Goal: Complete application form: Complete application form

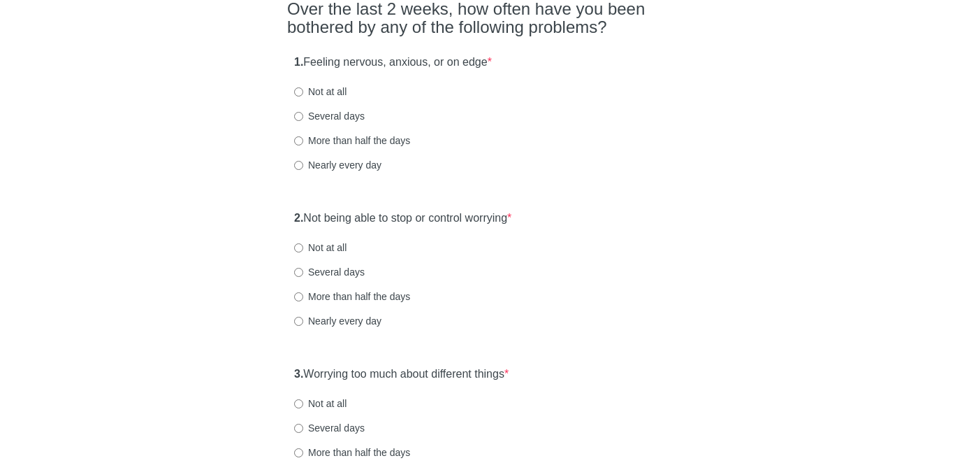
scroll to position [131, 0]
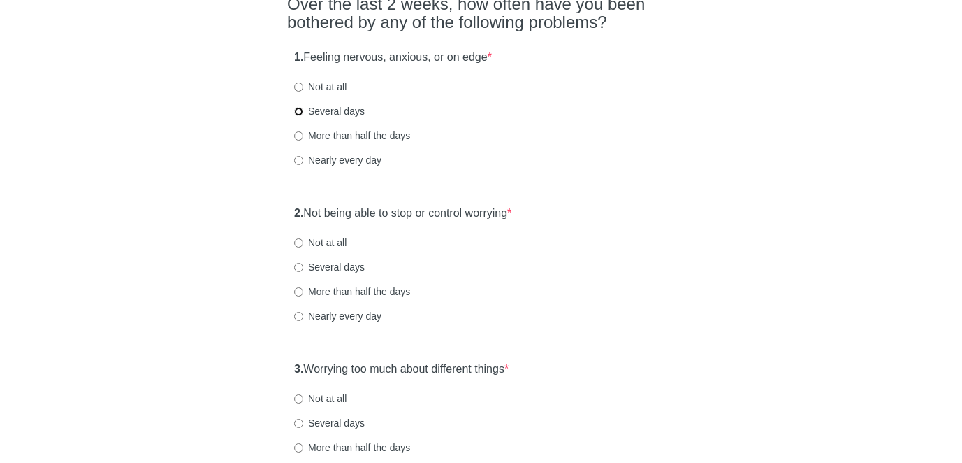
click at [298, 113] on input "Several days" at bounding box center [298, 111] width 9 height 9
radio input "true"
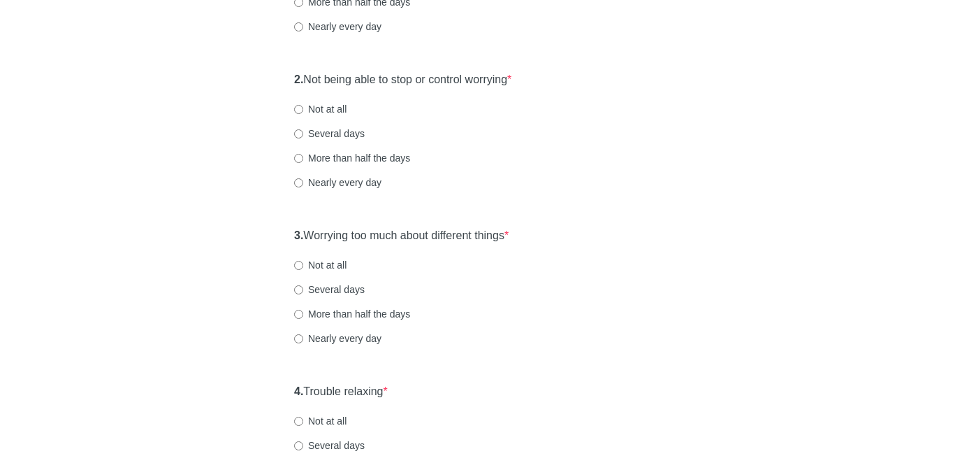
scroll to position [288, 0]
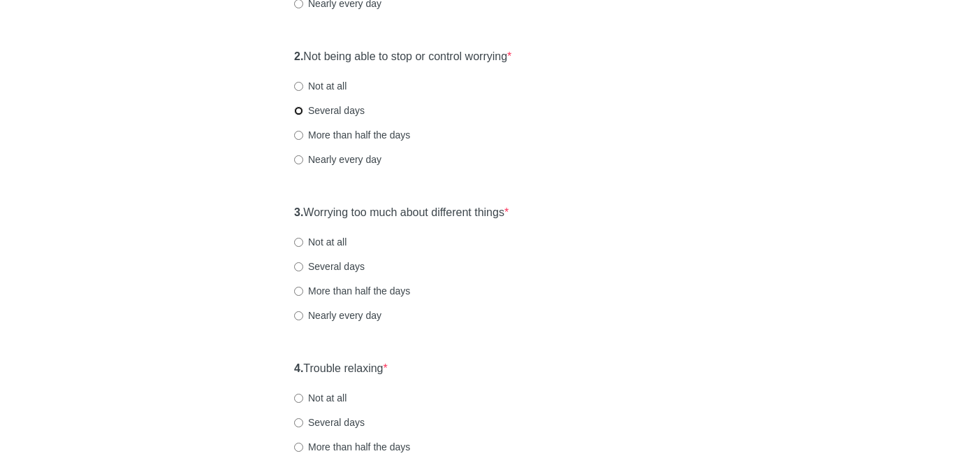
click at [298, 114] on input "Several days" at bounding box center [298, 110] width 9 height 9
radio input "true"
click at [301, 83] on input "Not at all" at bounding box center [298, 86] width 9 height 9
radio input "true"
click at [298, 264] on input "Several days" at bounding box center [298, 266] width 9 height 9
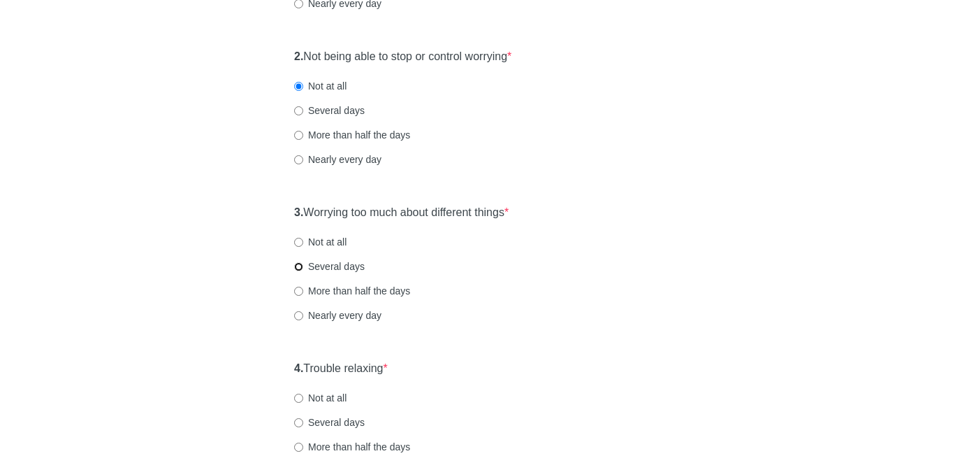
radio input "true"
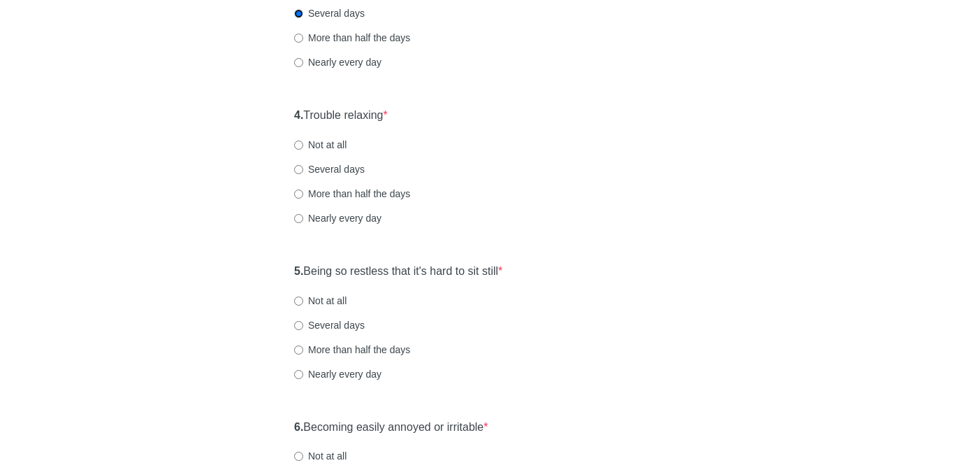
scroll to position [573, 0]
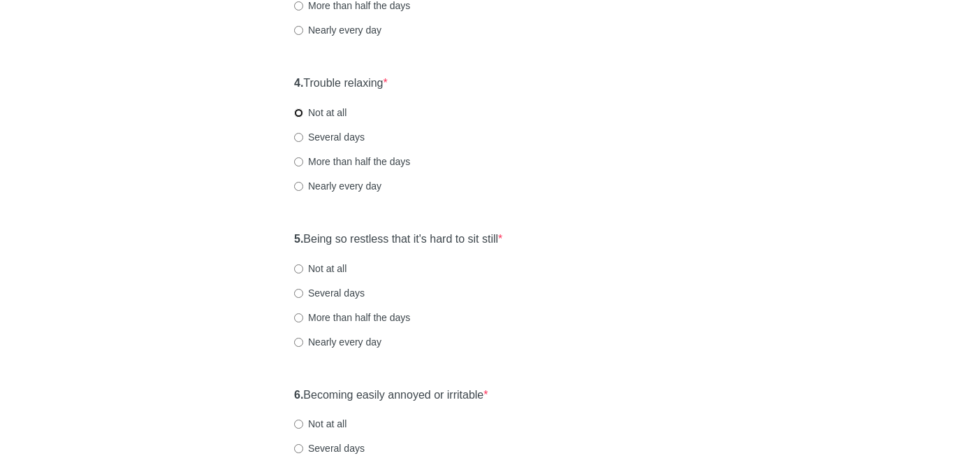
click at [298, 108] on input "Not at all" at bounding box center [298, 112] width 9 height 9
radio input "true"
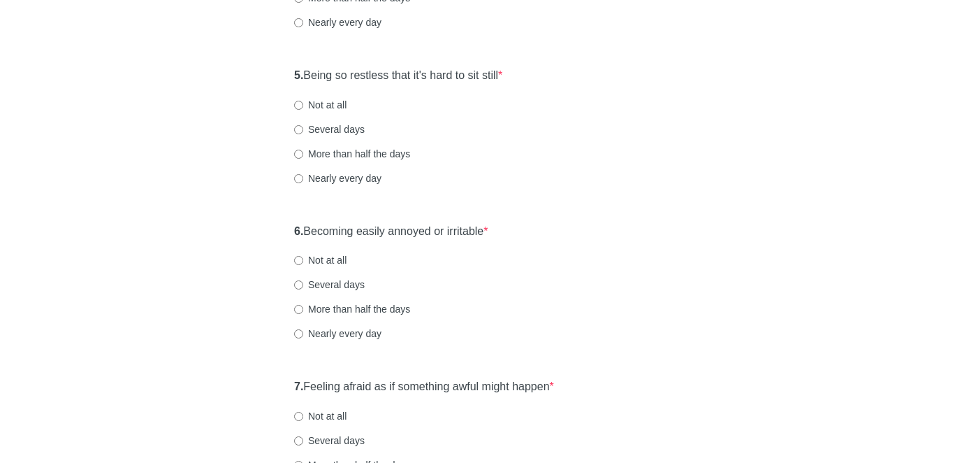
scroll to position [738, 0]
click at [300, 106] on input "Not at all" at bounding box center [298, 103] width 9 height 9
radio input "true"
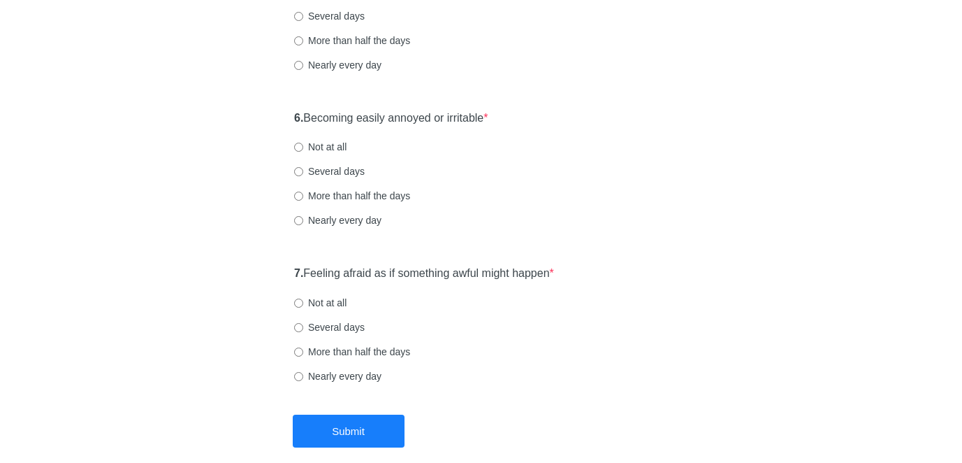
scroll to position [902, 0]
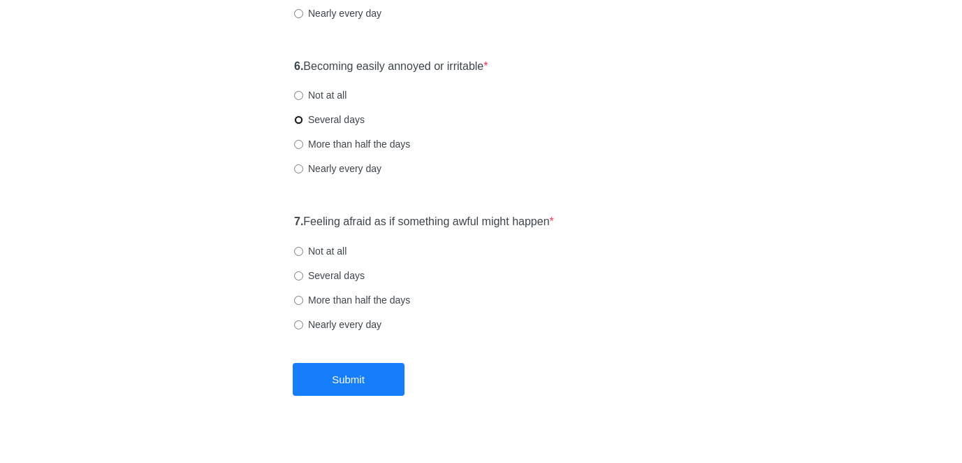
click at [299, 122] on input "Several days" at bounding box center [298, 119] width 9 height 9
radio input "true"
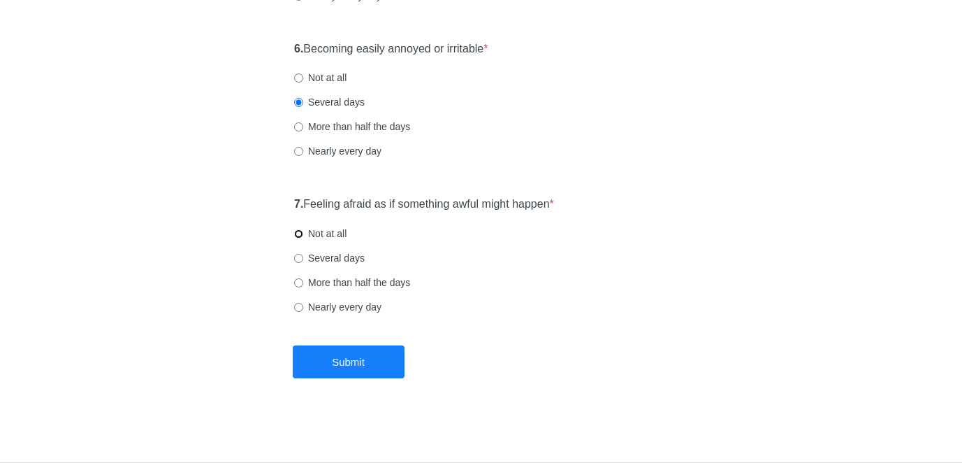
click at [298, 234] on input "Not at all" at bounding box center [298, 233] width 9 height 9
radio input "true"
click at [354, 354] on button "Submit" at bounding box center [349, 361] width 112 height 33
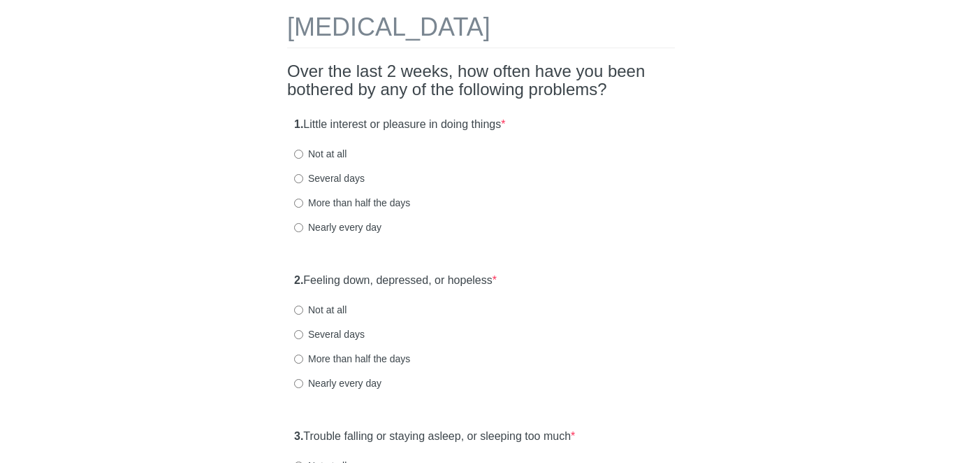
scroll to position [66, 0]
click at [303, 152] on input "Not at all" at bounding box center [298, 152] width 9 height 9
radio input "true"
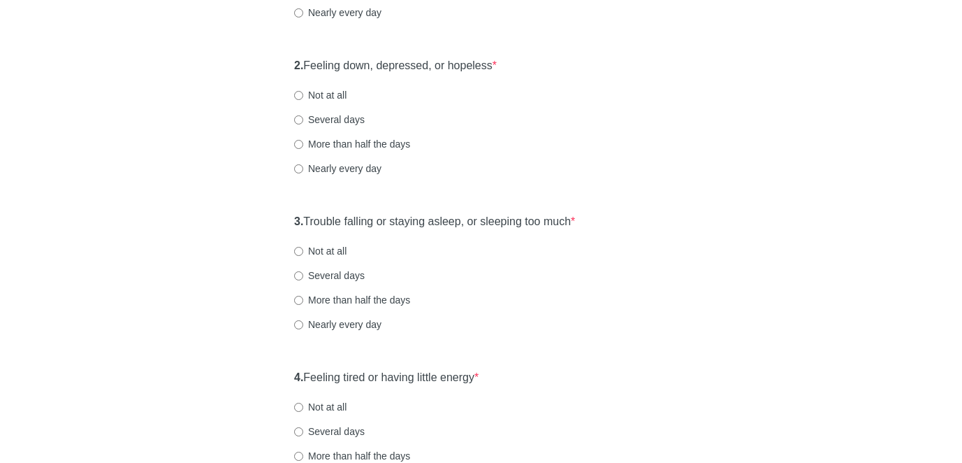
scroll to position [280, 0]
click at [297, 94] on input "Not at all" at bounding box center [298, 94] width 9 height 9
radio input "true"
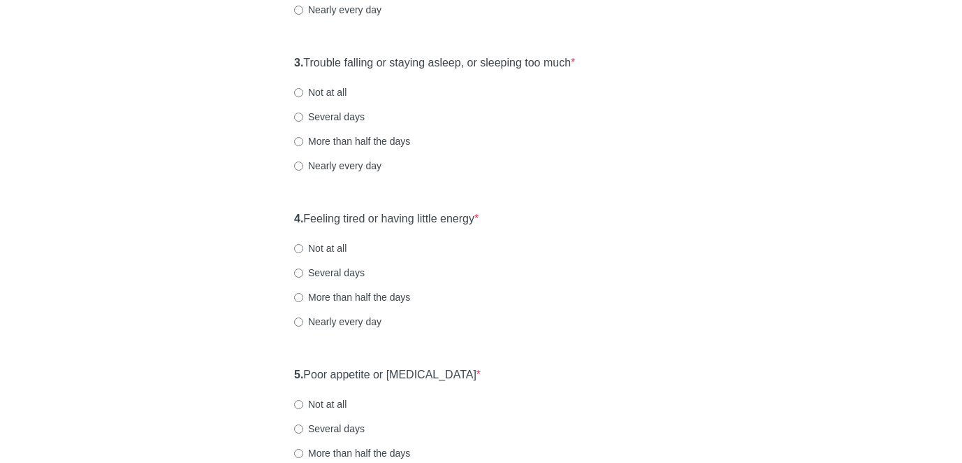
scroll to position [440, 0]
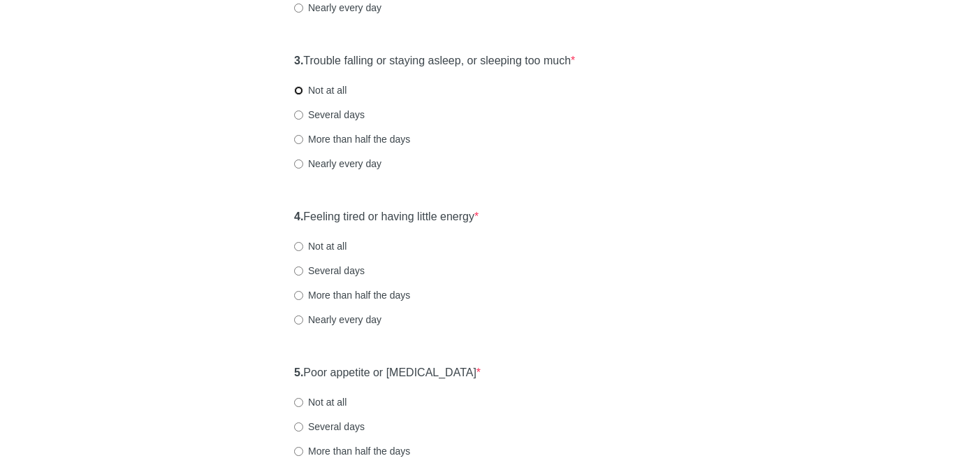
click at [298, 90] on input "Not at all" at bounding box center [298, 90] width 9 height 9
radio input "true"
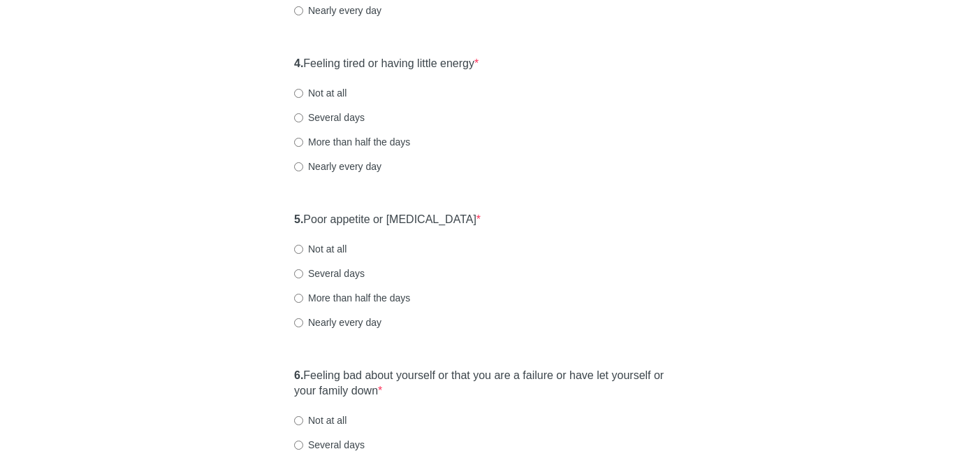
scroll to position [598, 0]
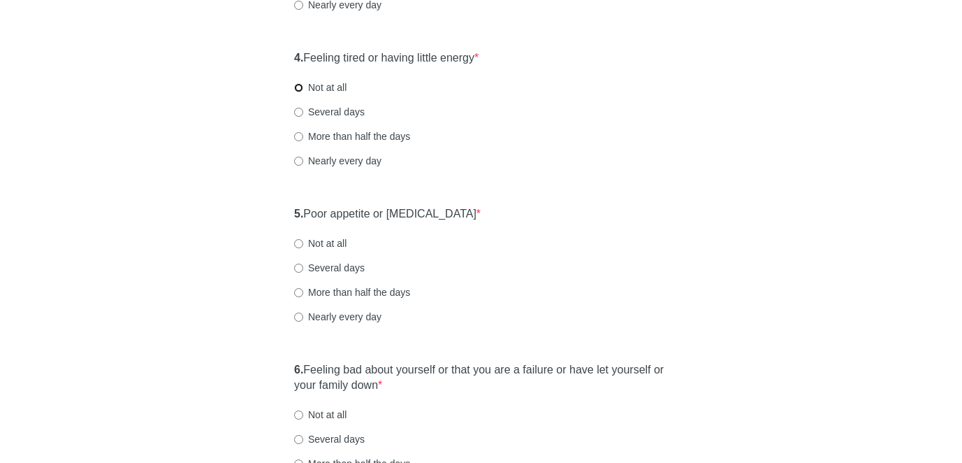
click at [299, 87] on input "Not at all" at bounding box center [298, 87] width 9 height 9
radio input "true"
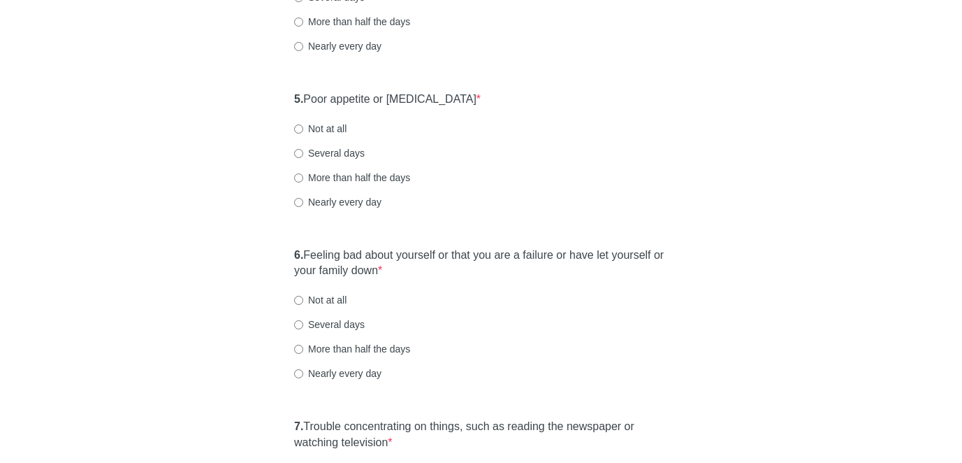
scroll to position [715, 0]
click at [298, 125] on input "Not at all" at bounding box center [298, 126] width 9 height 9
radio input "true"
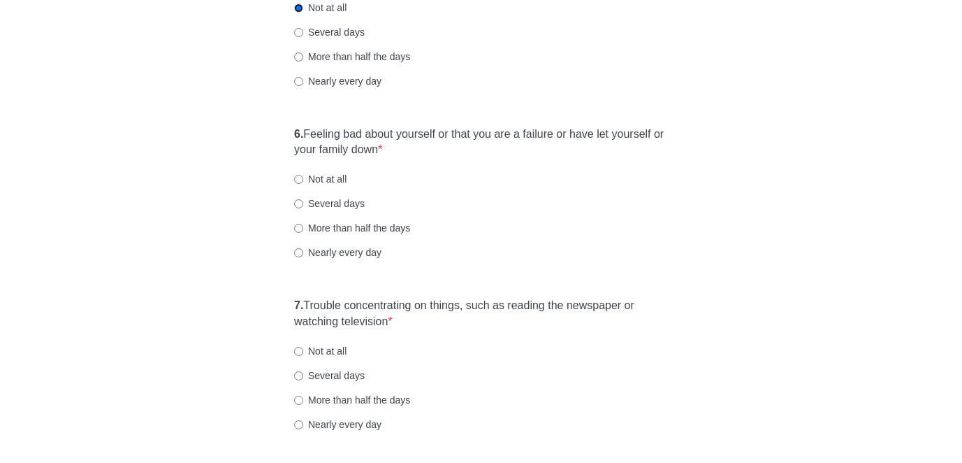
scroll to position [921, 0]
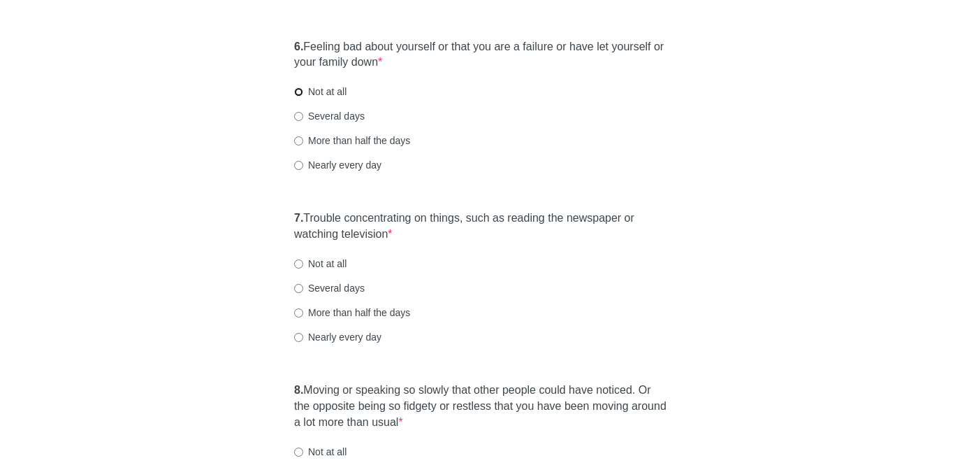
click at [298, 92] on input "Not at all" at bounding box center [298, 91] width 9 height 9
radio input "true"
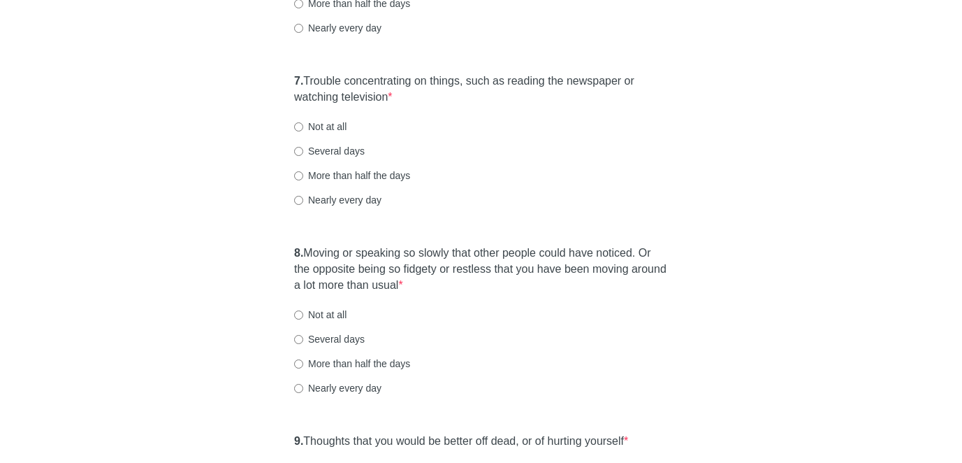
scroll to position [1059, 0]
click at [301, 153] on input "Several days" at bounding box center [298, 150] width 9 height 9
radio input "true"
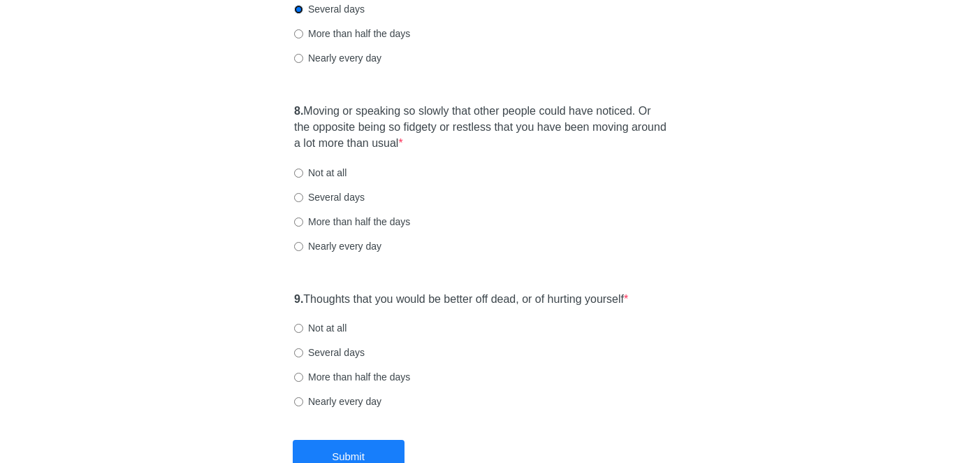
scroll to position [1201, 0]
click at [297, 170] on input "Not at all" at bounding box center [298, 172] width 9 height 9
radio input "true"
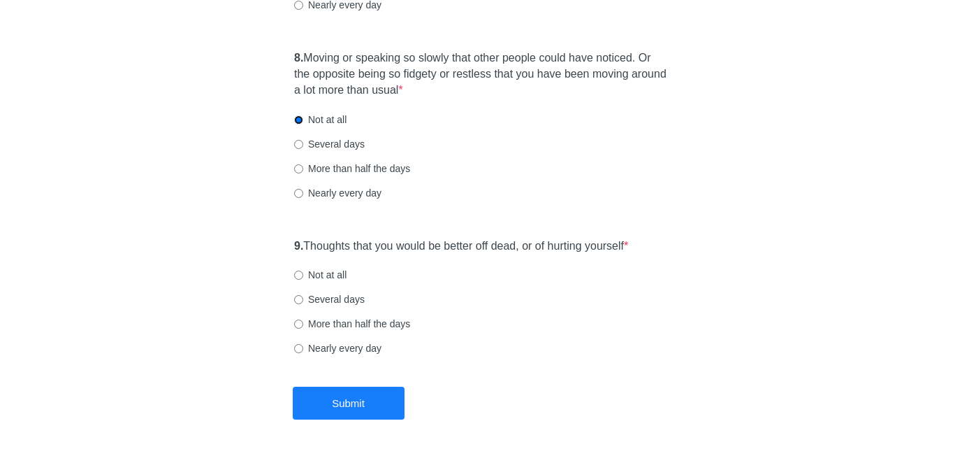
scroll to position [1294, 0]
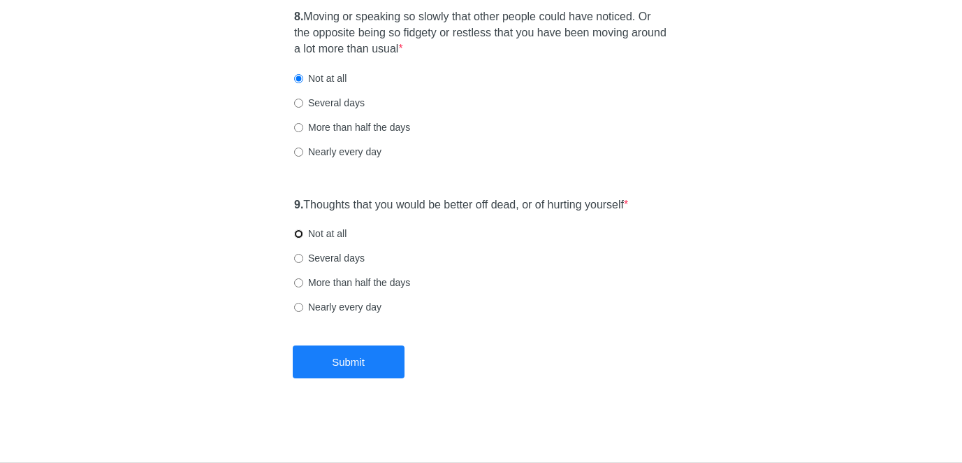
click at [298, 232] on input "Not at all" at bounding box center [298, 233] width 9 height 9
radio input "true"
click at [330, 354] on button "Submit" at bounding box center [349, 361] width 112 height 33
